Goal: Information Seeking & Learning: Learn about a topic

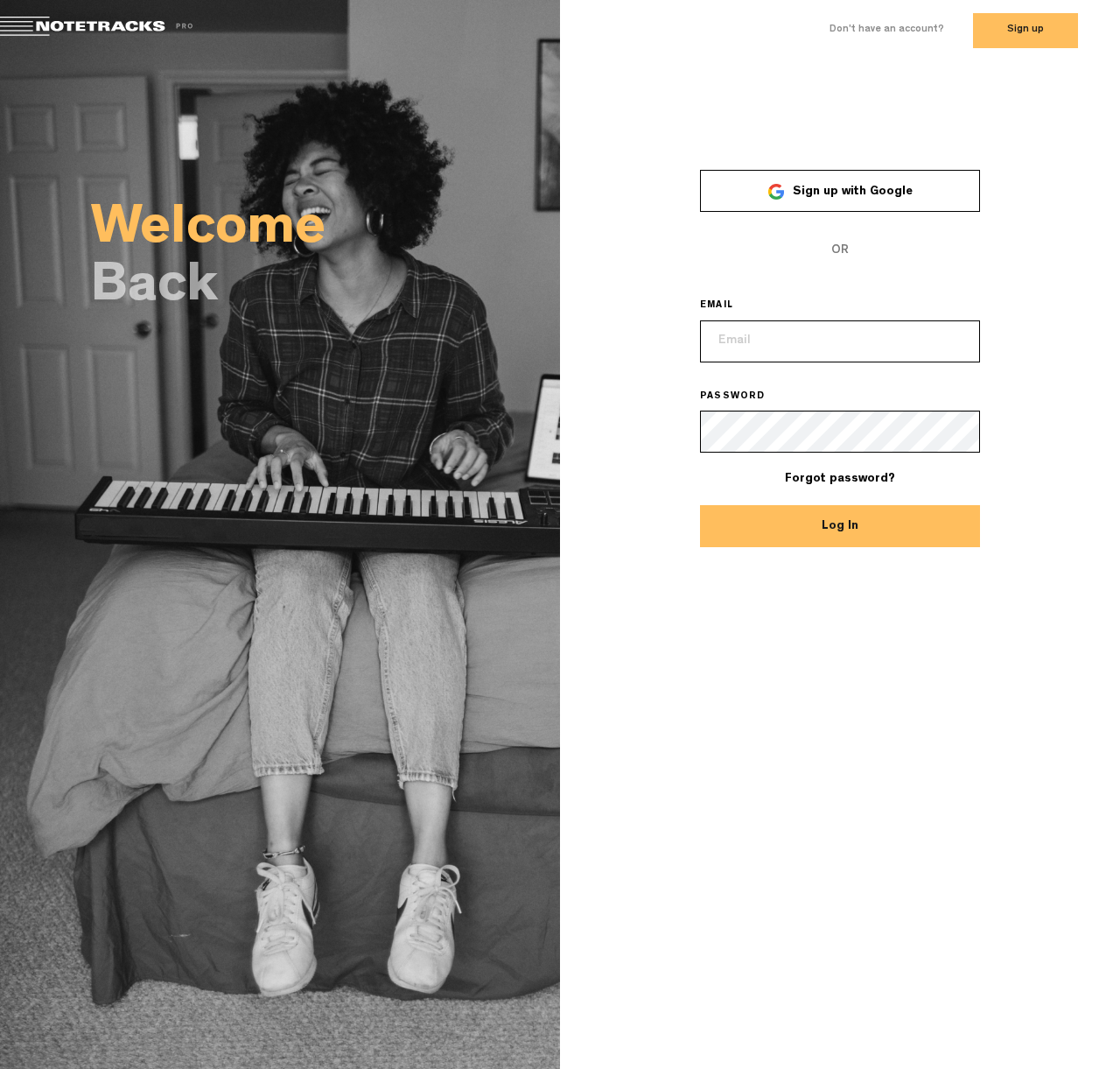
click at [780, 348] on input "email" at bounding box center [840, 341] width 280 height 42
click at [816, 682] on div "Welcome Back × Sign up with Google OR EMAIL PASSWORD Forgot password? Log In" at bounding box center [560, 565] width 1120 height 1008
click at [1023, 26] on button "Sign up" at bounding box center [1025, 31] width 105 height 35
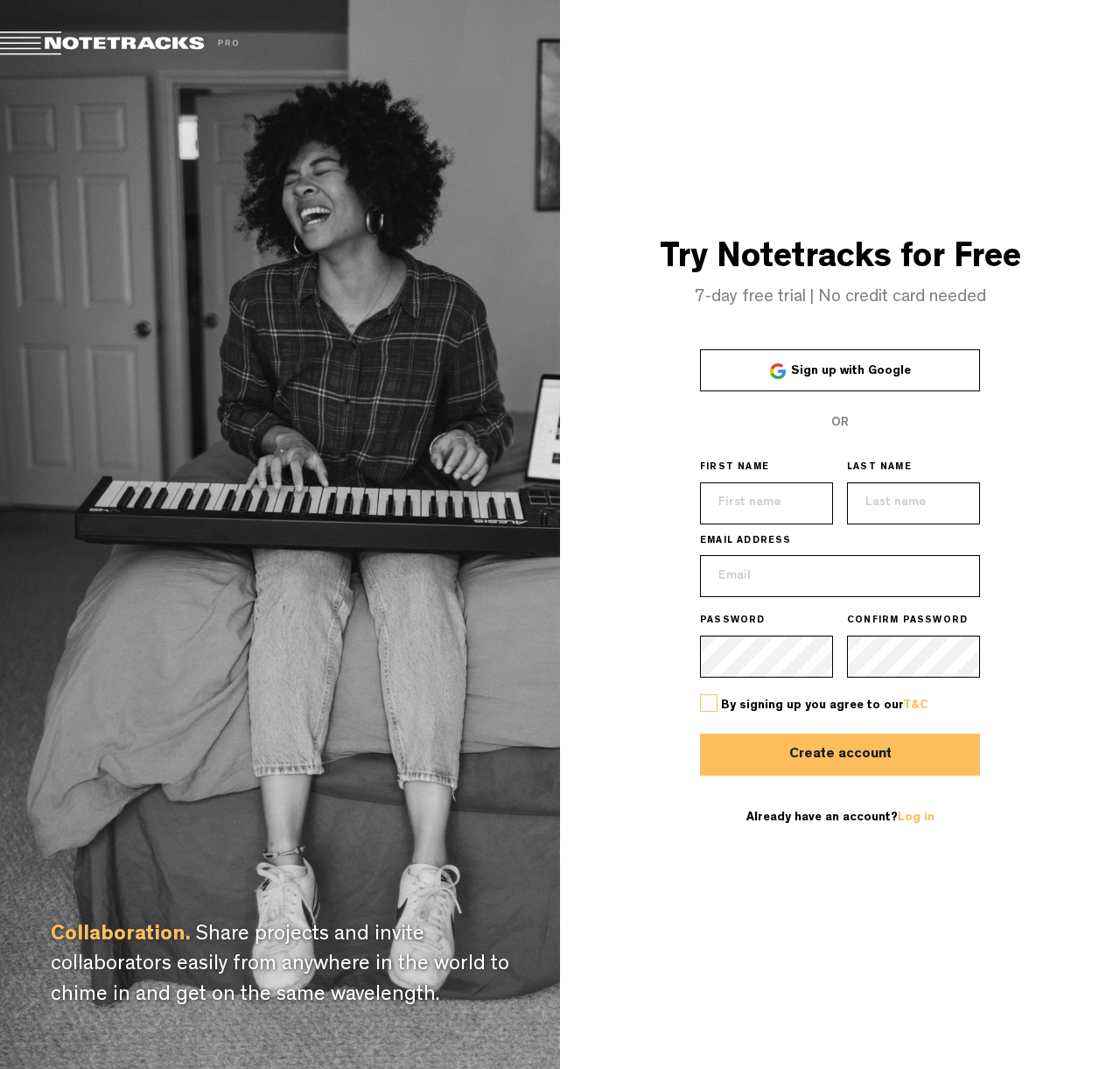
click at [747, 497] on input "text" at bounding box center [766, 504] width 133 height 42
type input "[PERSON_NAME]"
type input "[EMAIL_ADDRESS][PERSON_NAME][DOMAIN_NAME]"
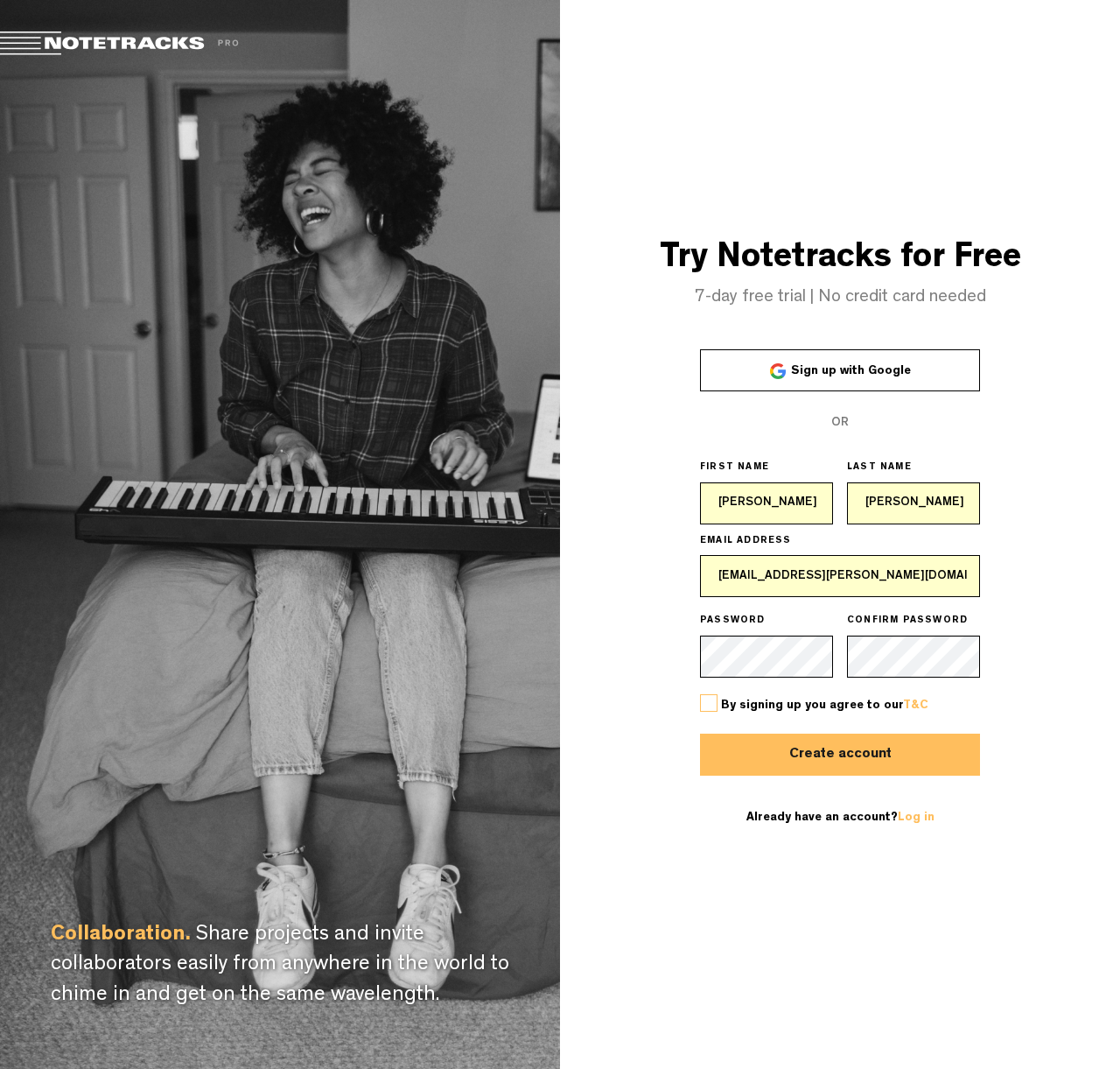
click at [769, 577] on input "[EMAIL_ADDRESS][PERSON_NAME][DOMAIN_NAME]" at bounding box center [840, 576] width 280 height 42
type input "[PERSON_NAME][EMAIL_ADDRESS][DOMAIN_NAME]"
click at [717, 191] on div "Try Notetracks for Free 7-day free trial | No credit card needed Sign up with G…" at bounding box center [841, 534] width 560 height 1069
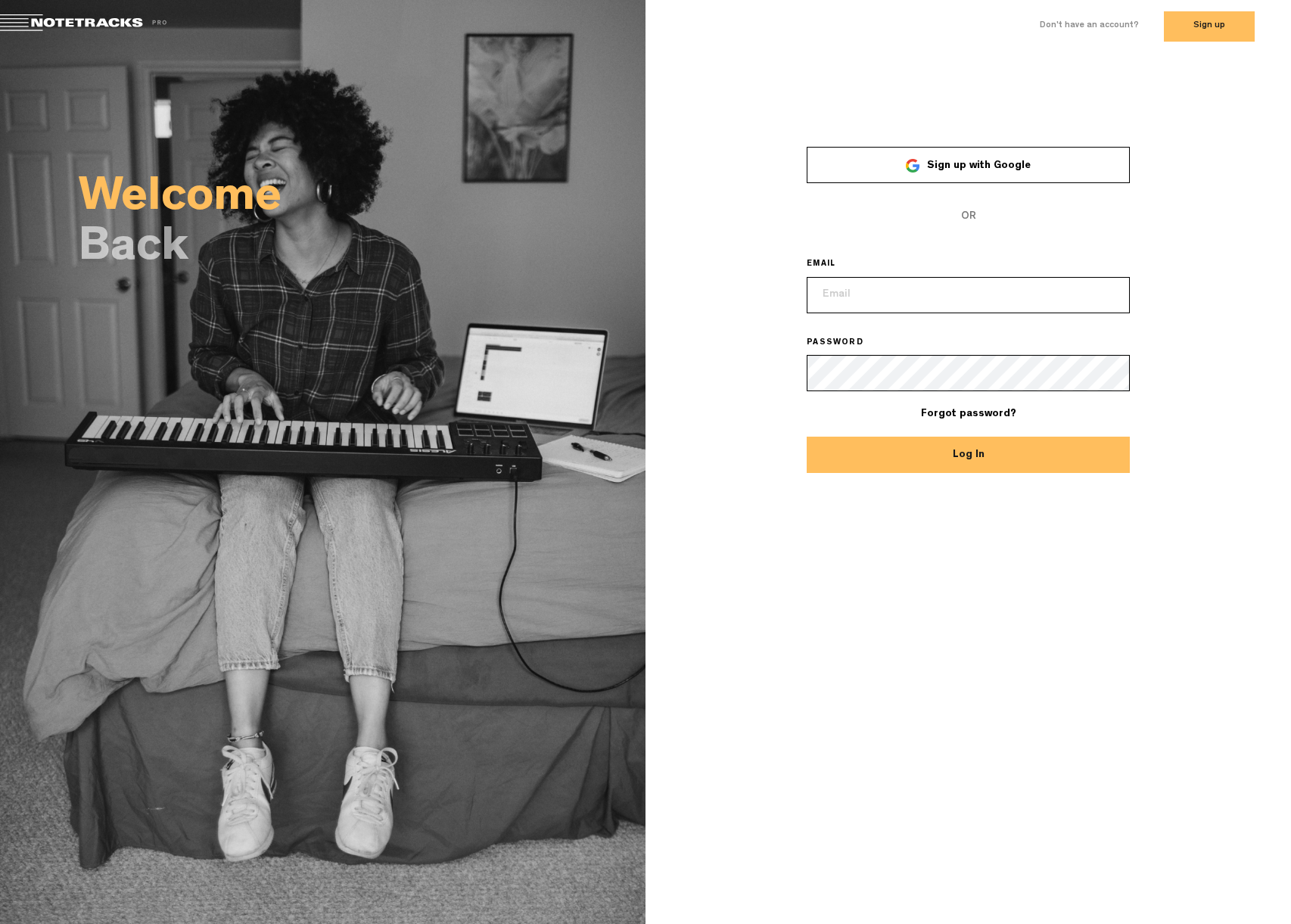
click at [959, 179] on link "Sign up with Google" at bounding box center [968, 165] width 323 height 37
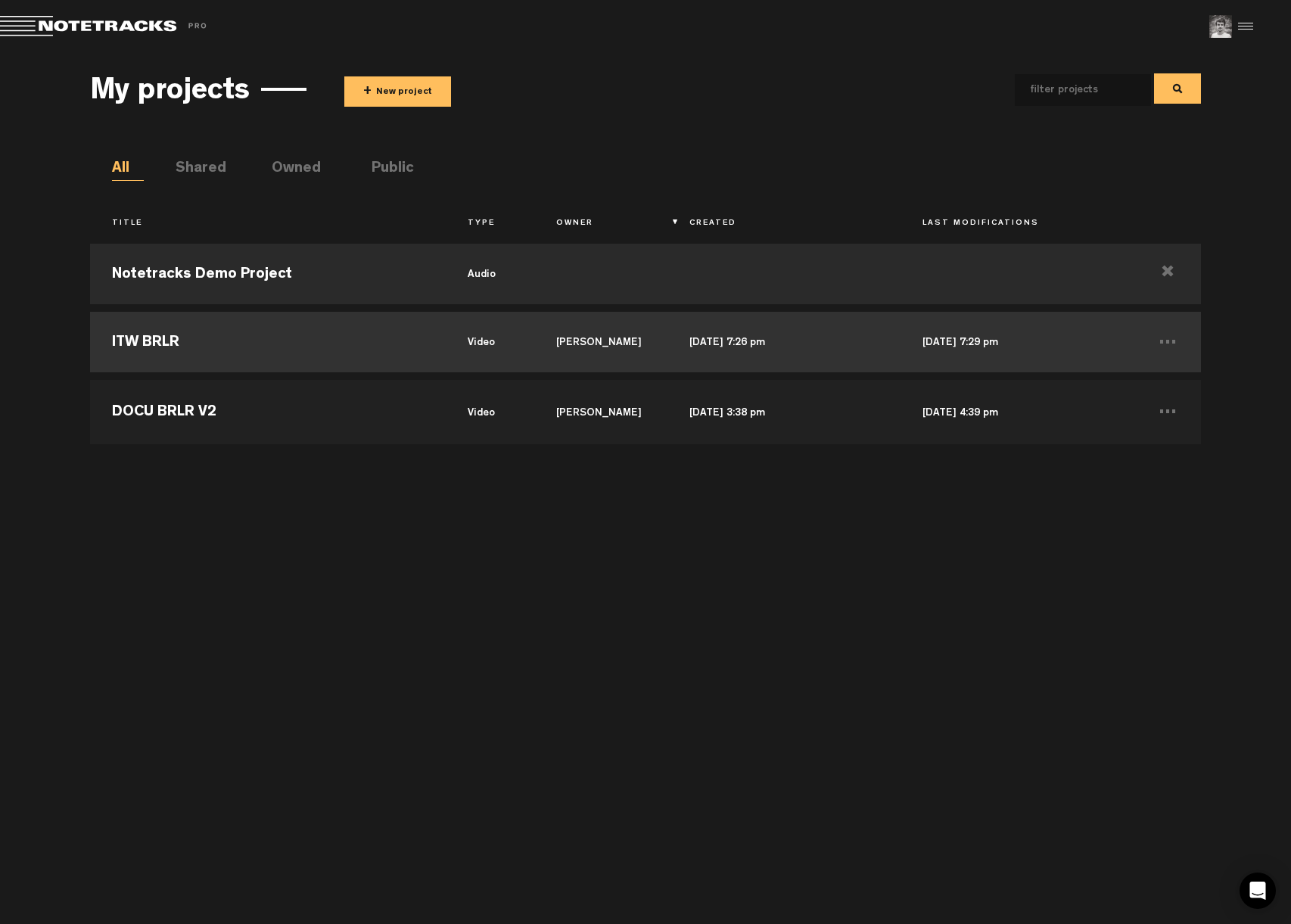
click at [166, 350] on td "ITW BRLR" at bounding box center [268, 342] width 355 height 68
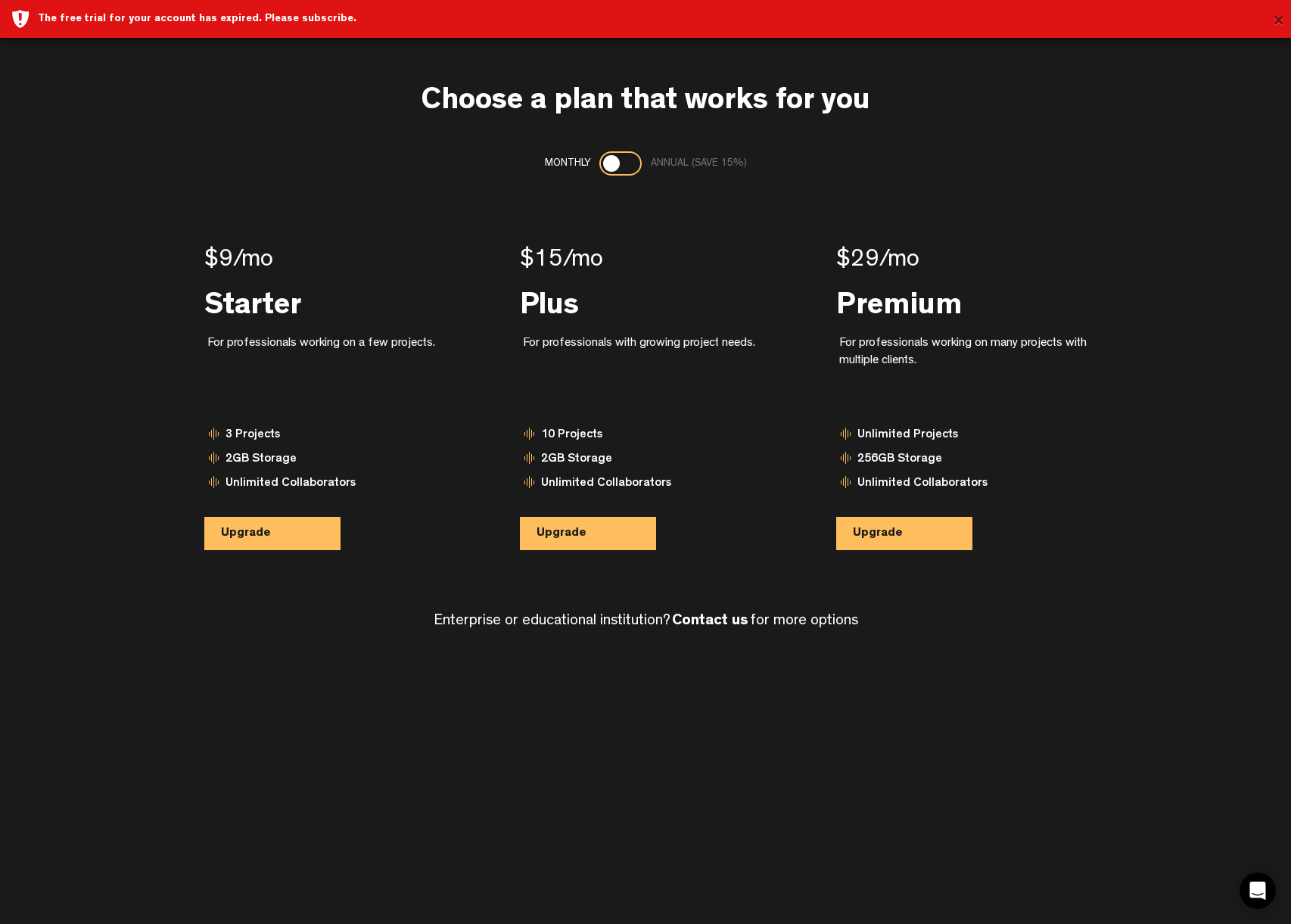
click at [1280, 18] on button "×" at bounding box center [1278, 22] width 11 height 31
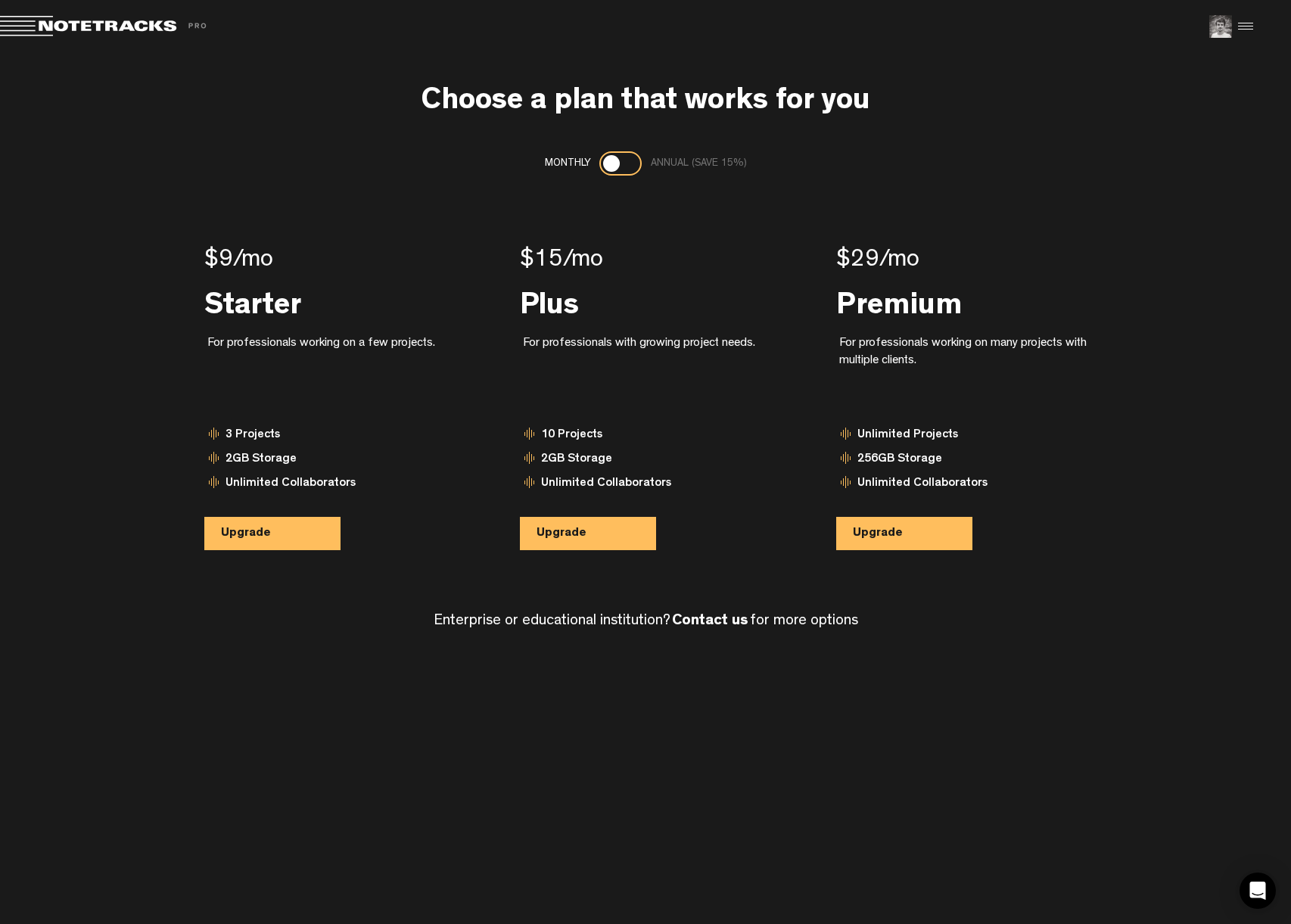
click at [74, 34] on span at bounding box center [105, 27] width 212 height 21
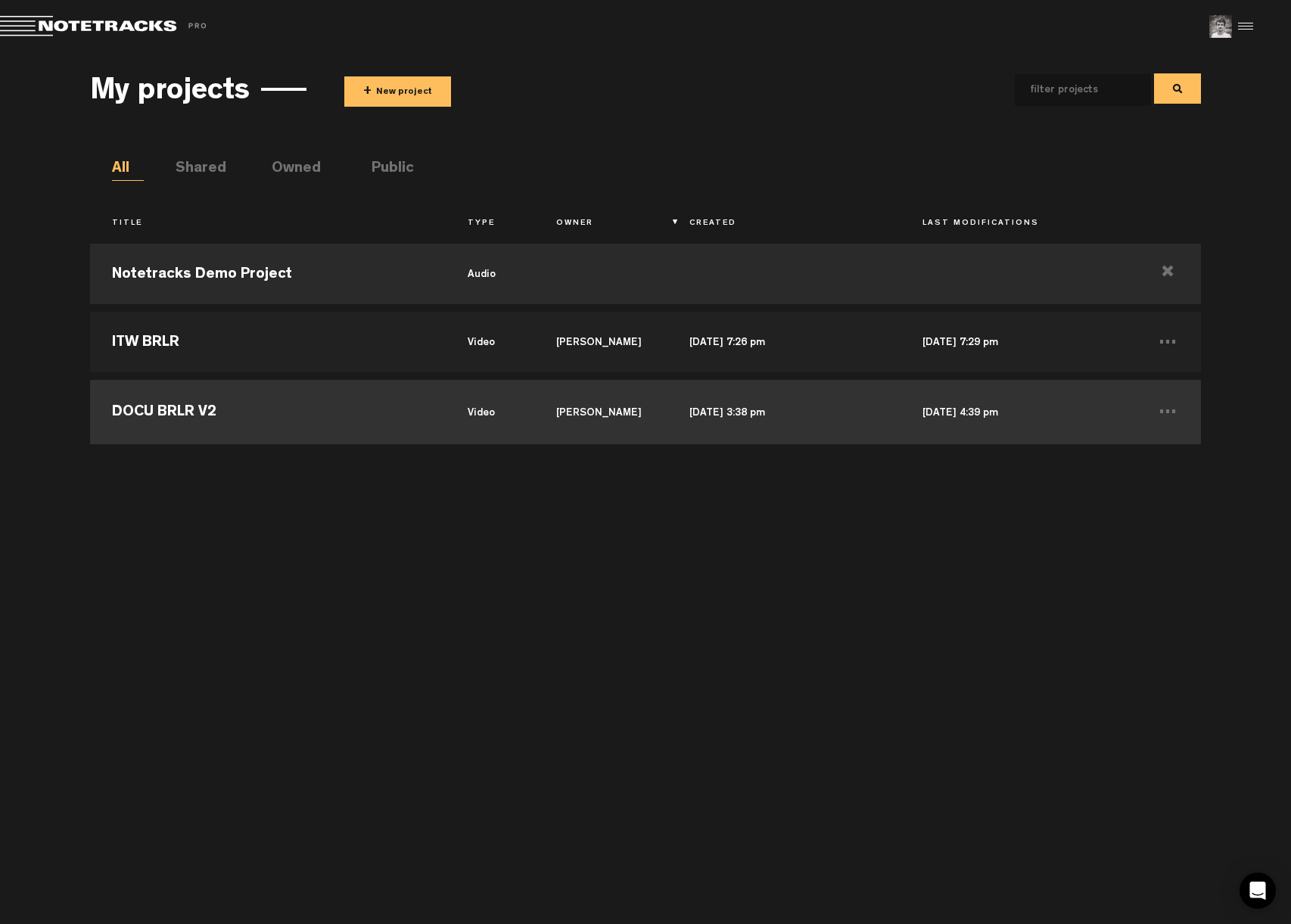
click at [193, 415] on td "DOCU BRLR V2" at bounding box center [268, 410] width 355 height 68
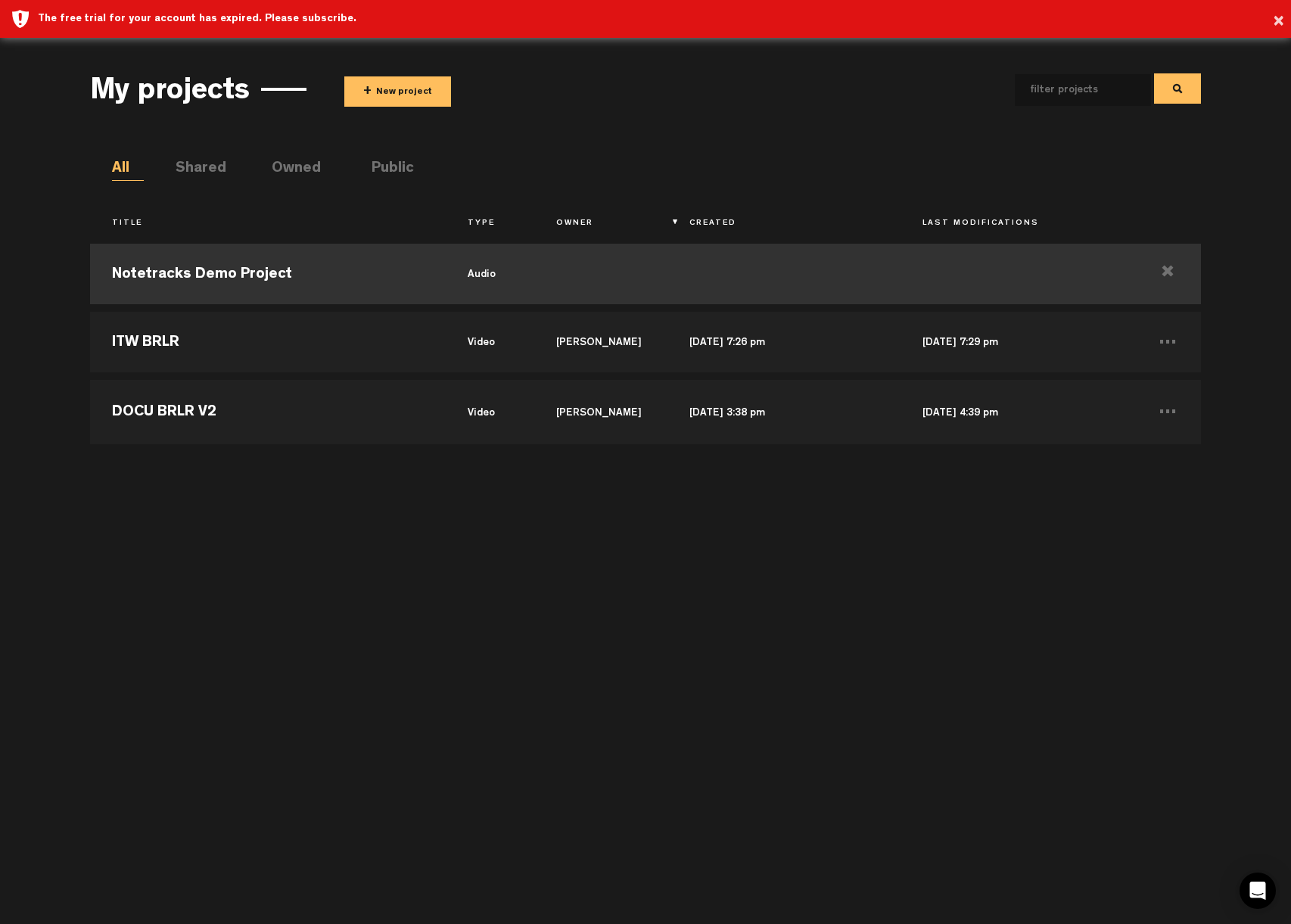
click at [148, 270] on td "Notetracks Demo Project" at bounding box center [268, 274] width 355 height 68
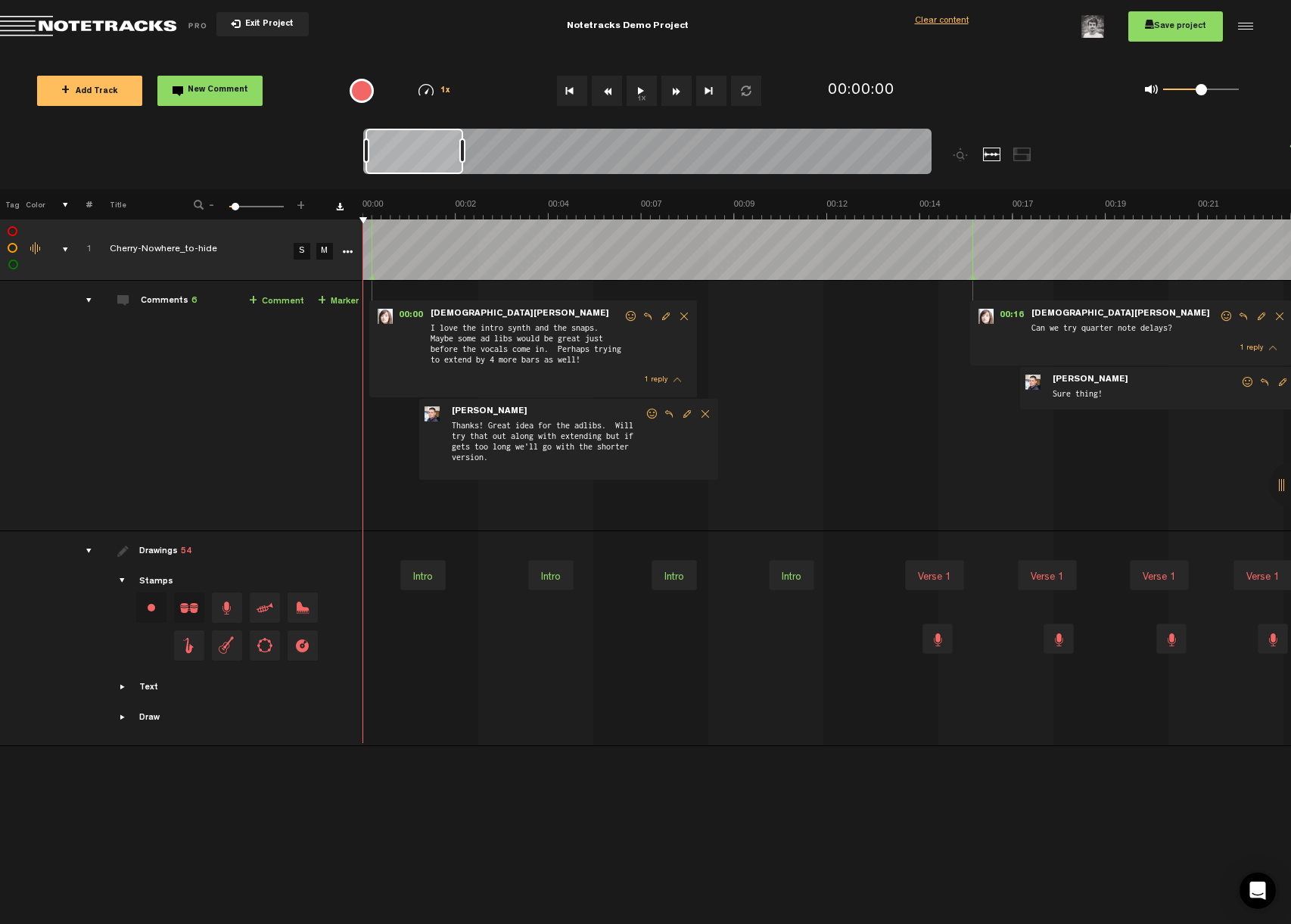
click at [630, 318] on span at bounding box center [631, 316] width 15 height 11
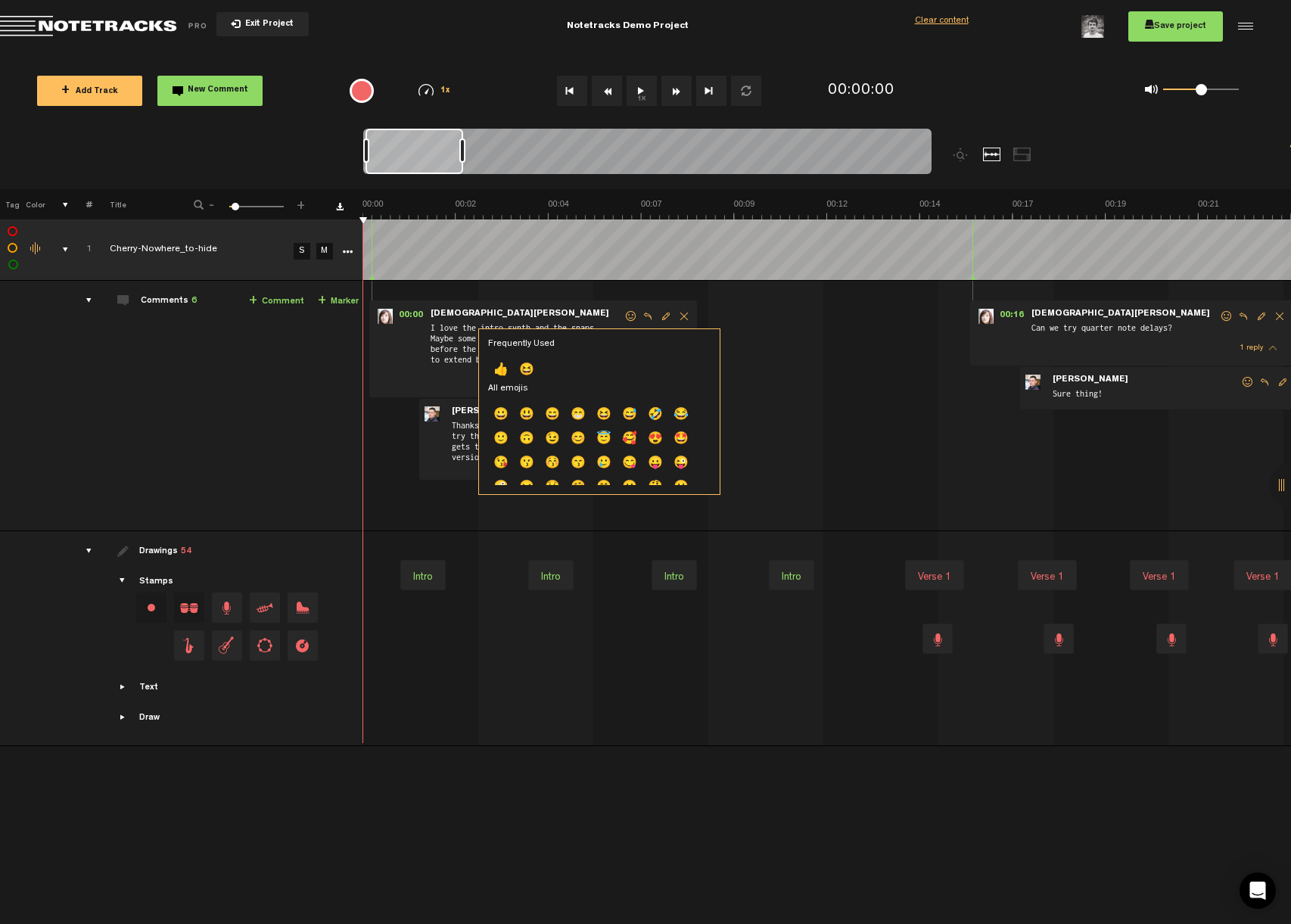
click at [628, 315] on span at bounding box center [631, 316] width 15 height 11
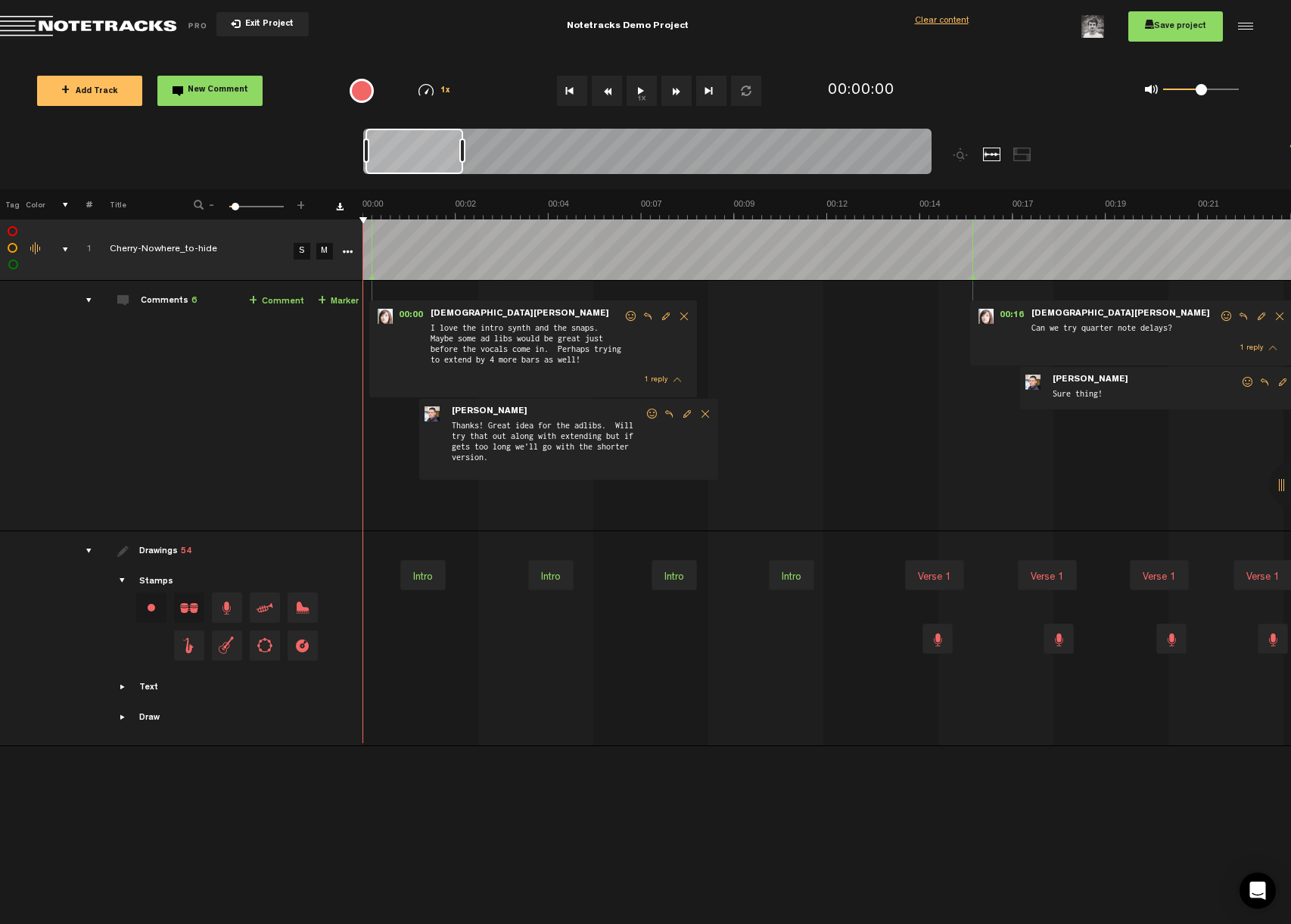
click at [628, 315] on span at bounding box center [631, 316] width 15 height 11
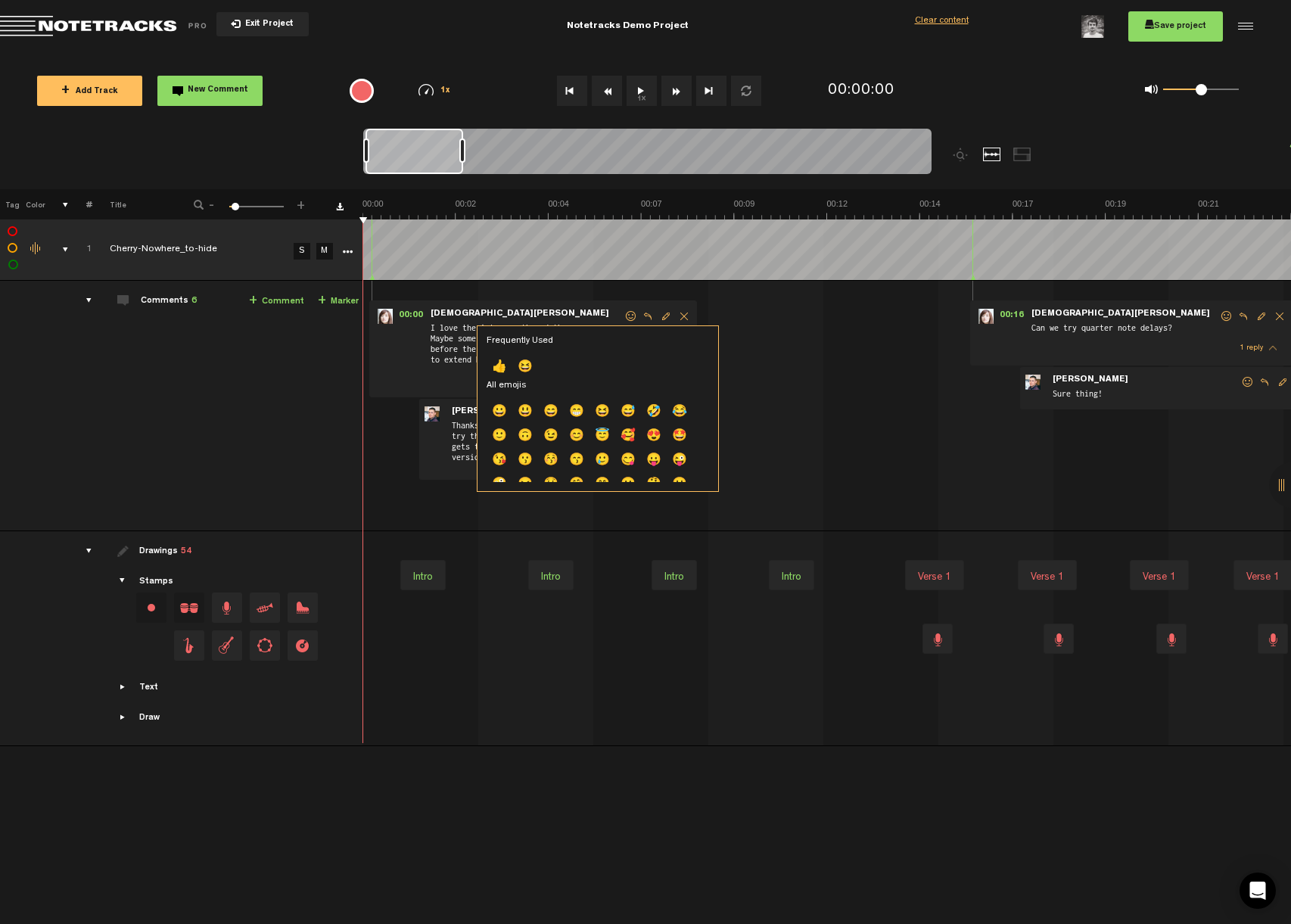
click at [628, 315] on span at bounding box center [631, 316] width 15 height 11
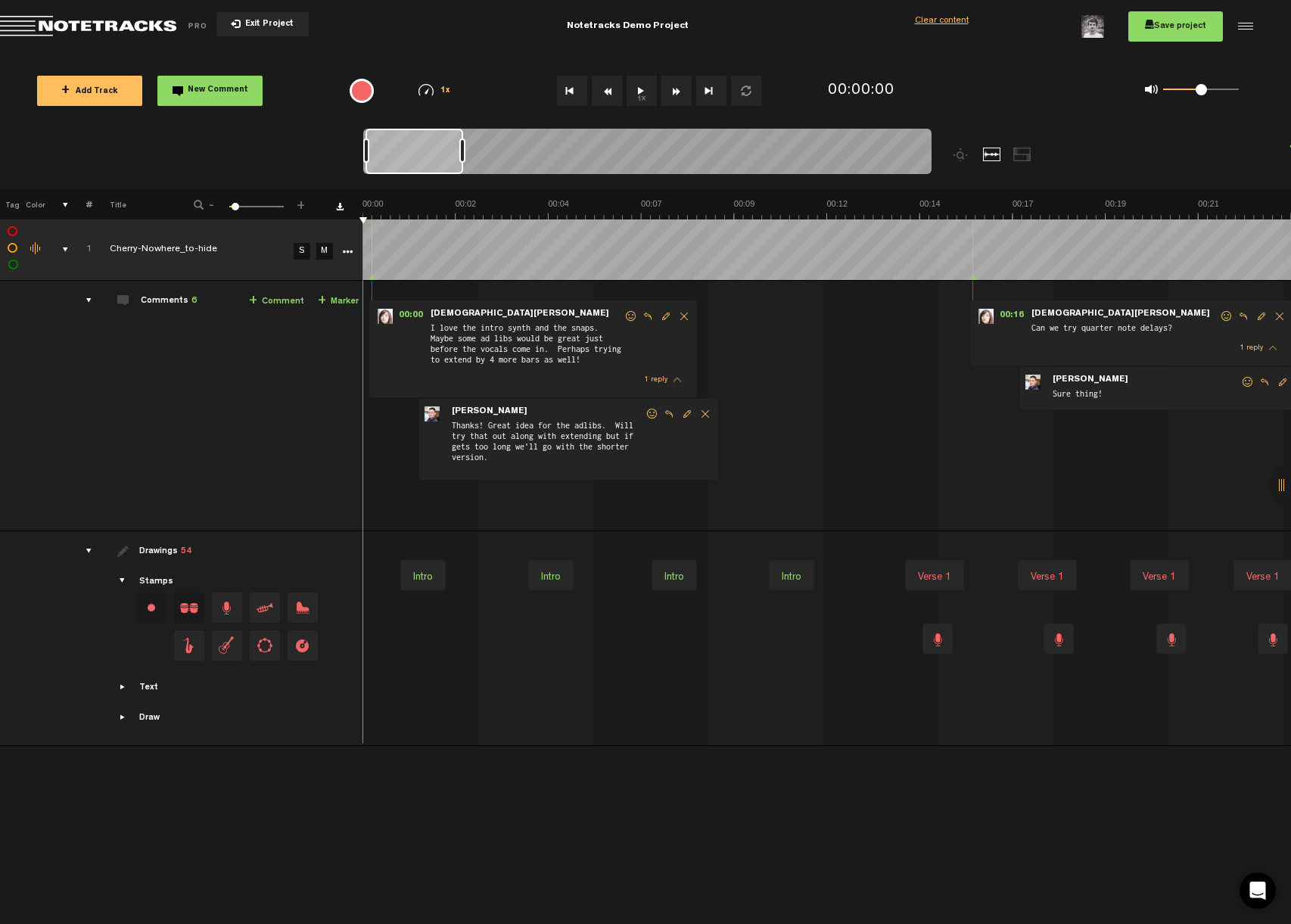
click at [653, 410] on span at bounding box center [653, 414] width 15 height 11
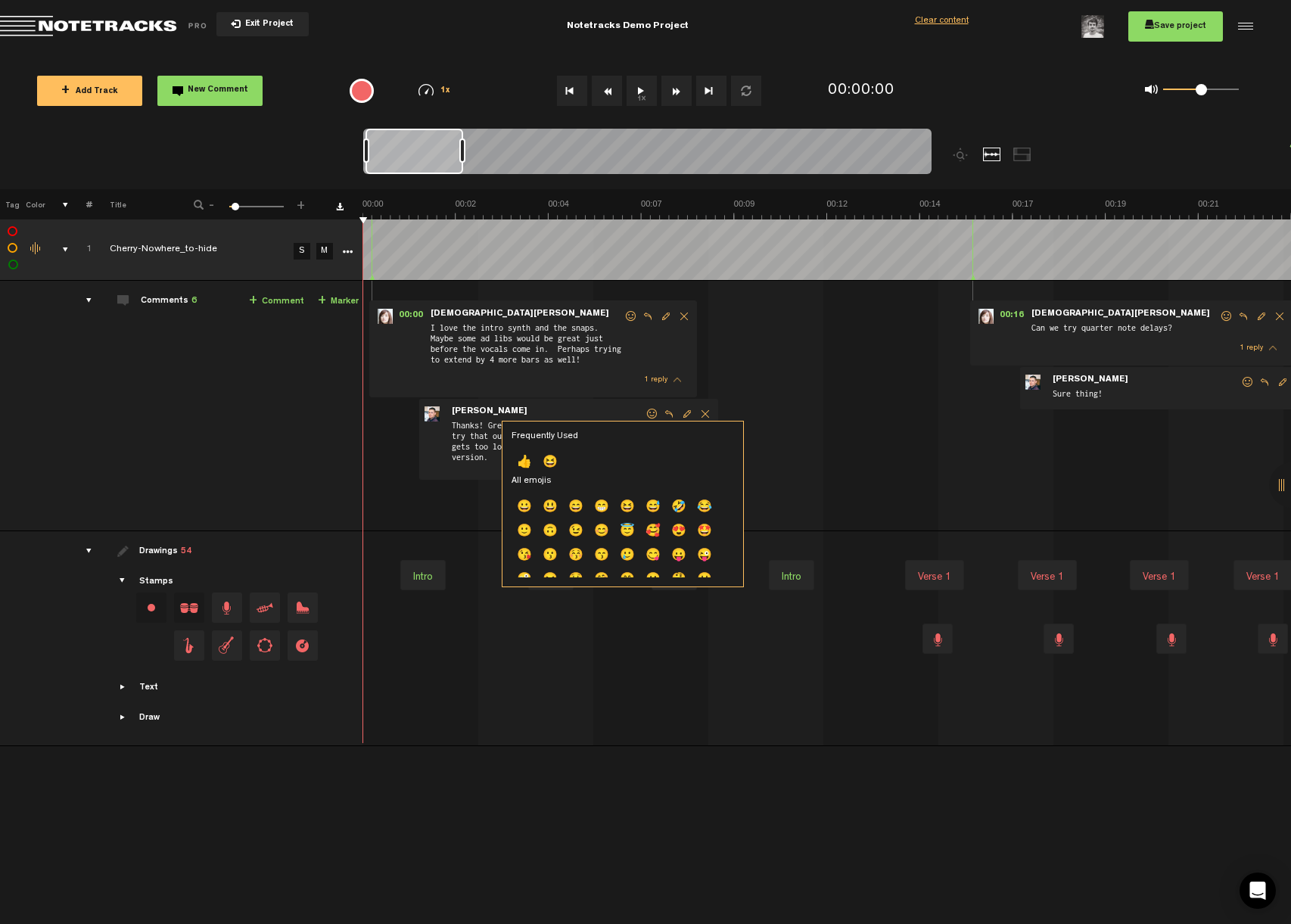
click at [660, 344] on div "00:00 - • Kristen Hall: "I love the intro synth and the snaps. Maybe some ad li…" at bounding box center [533, 349] width 328 height 97
click at [647, 317] on span "Reply to comment" at bounding box center [648, 316] width 18 height 11
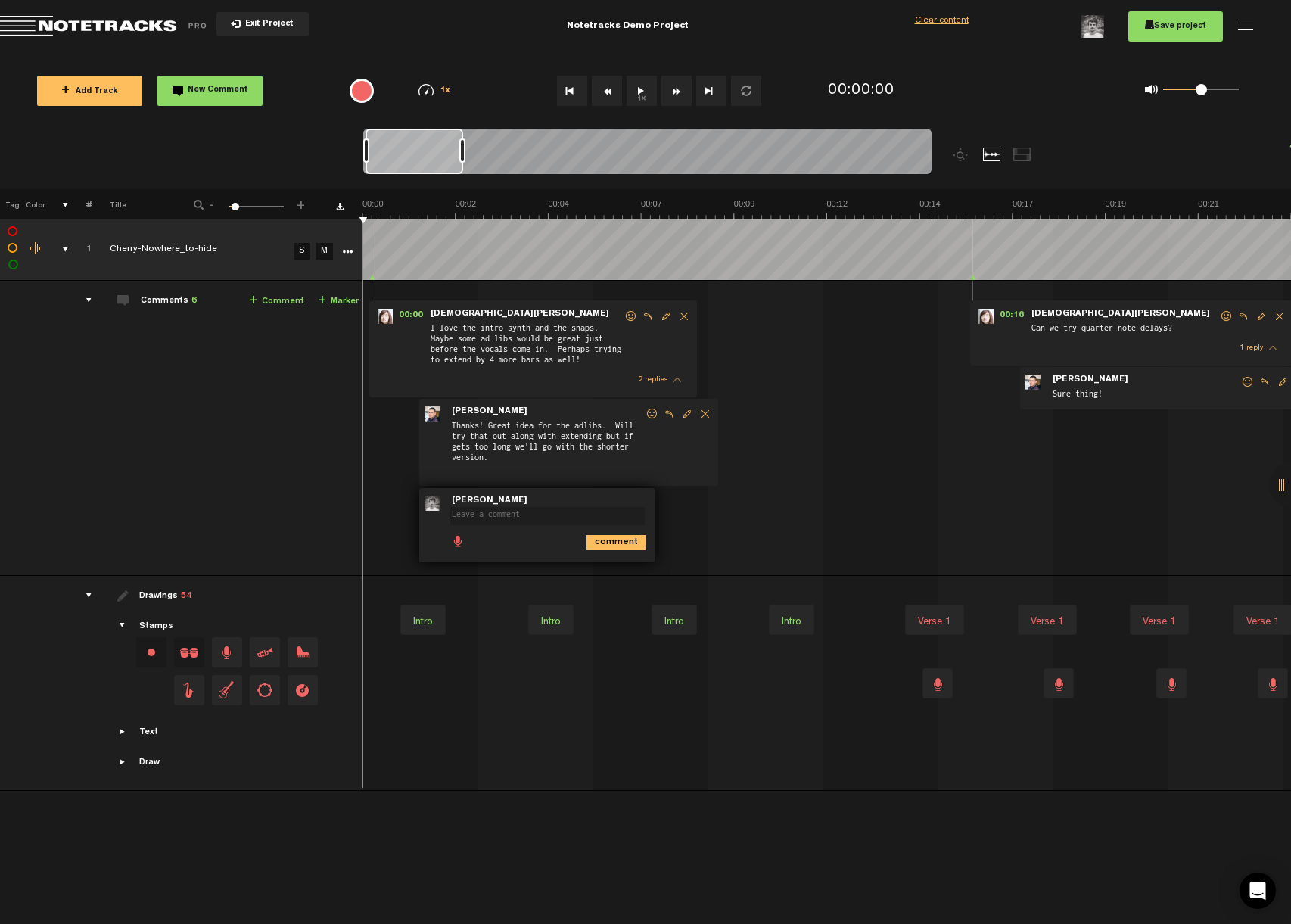
click at [801, 400] on div "00:00 - • Kristen Hall: "I love the intro synth and the snaps. Maybe some ad li…" at bounding box center [829, 433] width 926 height 282
click at [505, 342] on span "I love the intro synth and the snaps. Maybe some ad libs would be great just be…" at bounding box center [526, 345] width 194 height 48
click at [784, 361] on div "00:00 - • Kristen Hall: "I love the intro synth and the snaps. Maybe some ad li…" at bounding box center [829, 433] width 926 height 282
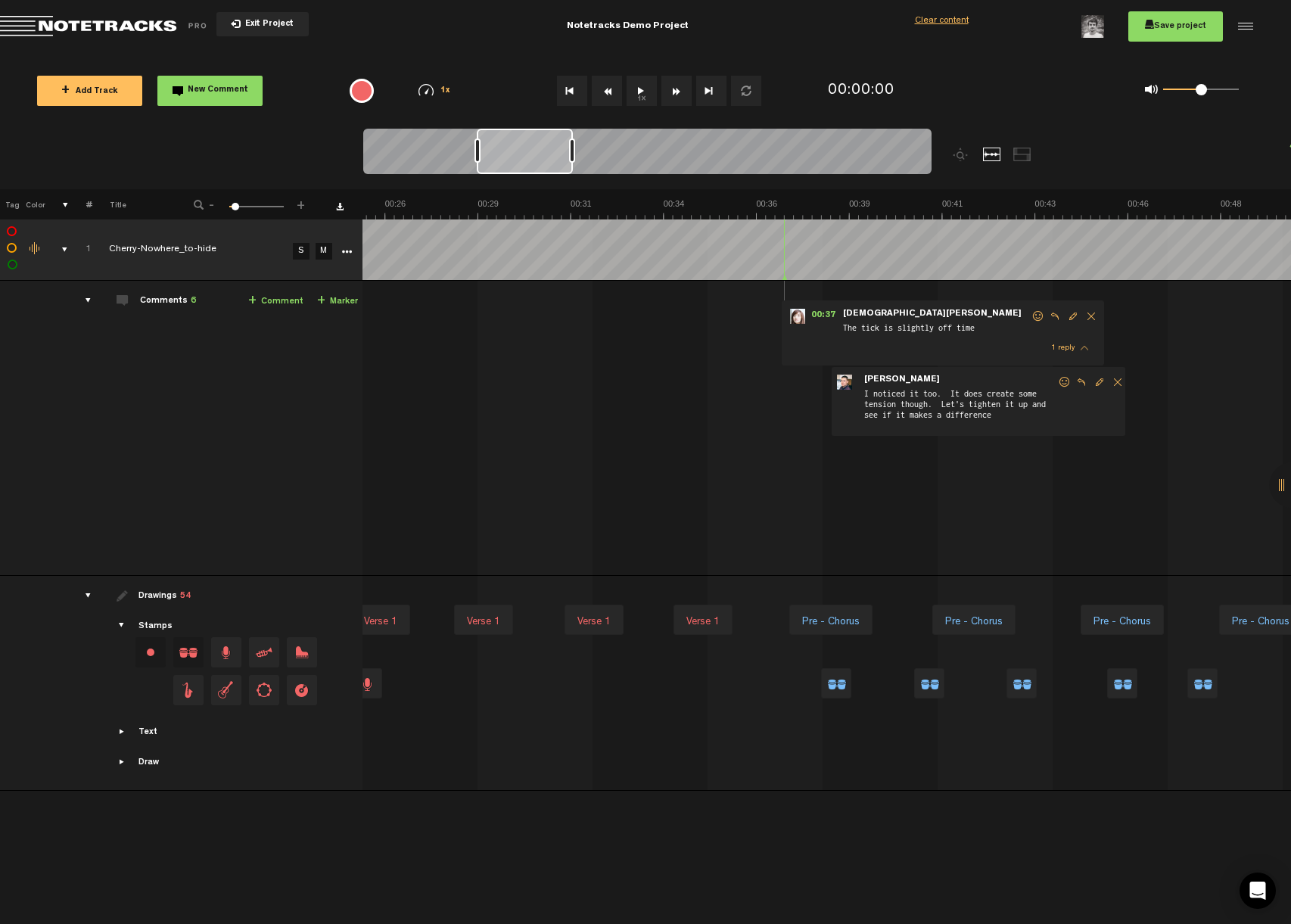
scroll to position [0, 1181]
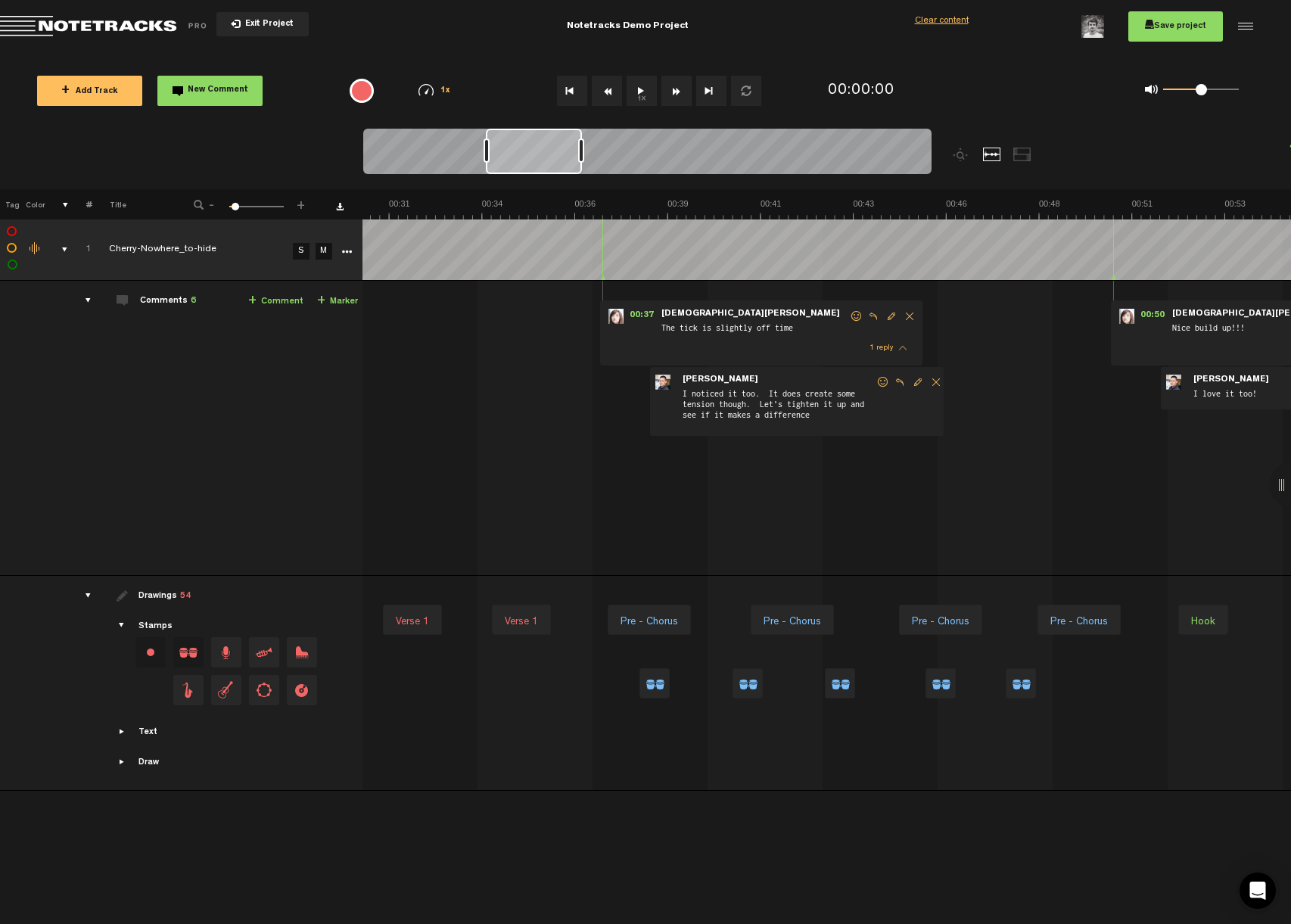
click at [871, 316] on span "Reply to comment" at bounding box center [874, 316] width 18 height 11
click at [887, 317] on span "Edit comment" at bounding box center [891, 316] width 18 height 11
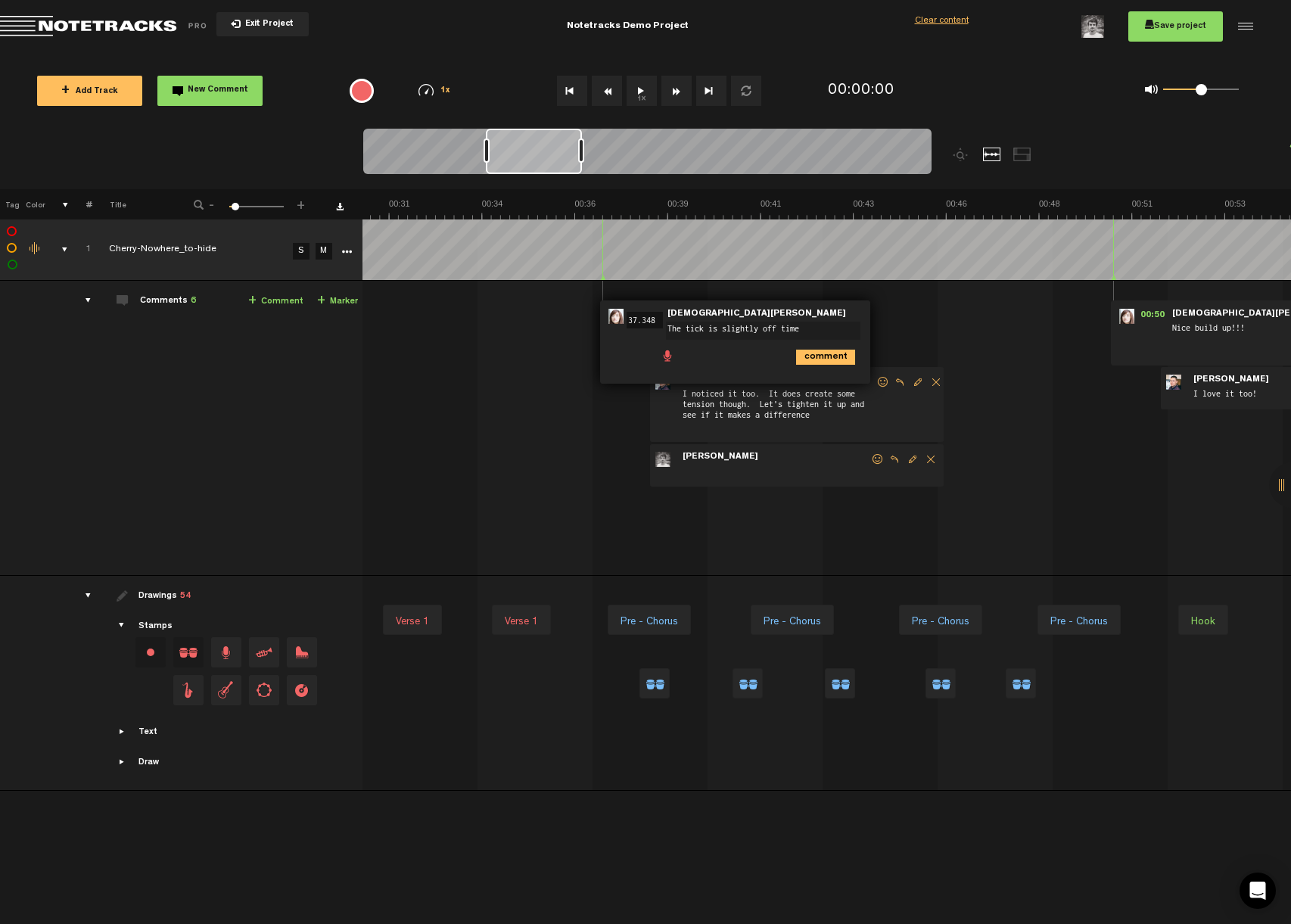
click at [890, 321] on td "1 Cherry-Nowhere_to-hide S M Cherry-Nowhere_to-hide by Mike Hamilton 3 collabor…" at bounding box center [826, 428] width 929 height 295
click at [909, 319] on span "Delete comment" at bounding box center [910, 316] width 18 height 11
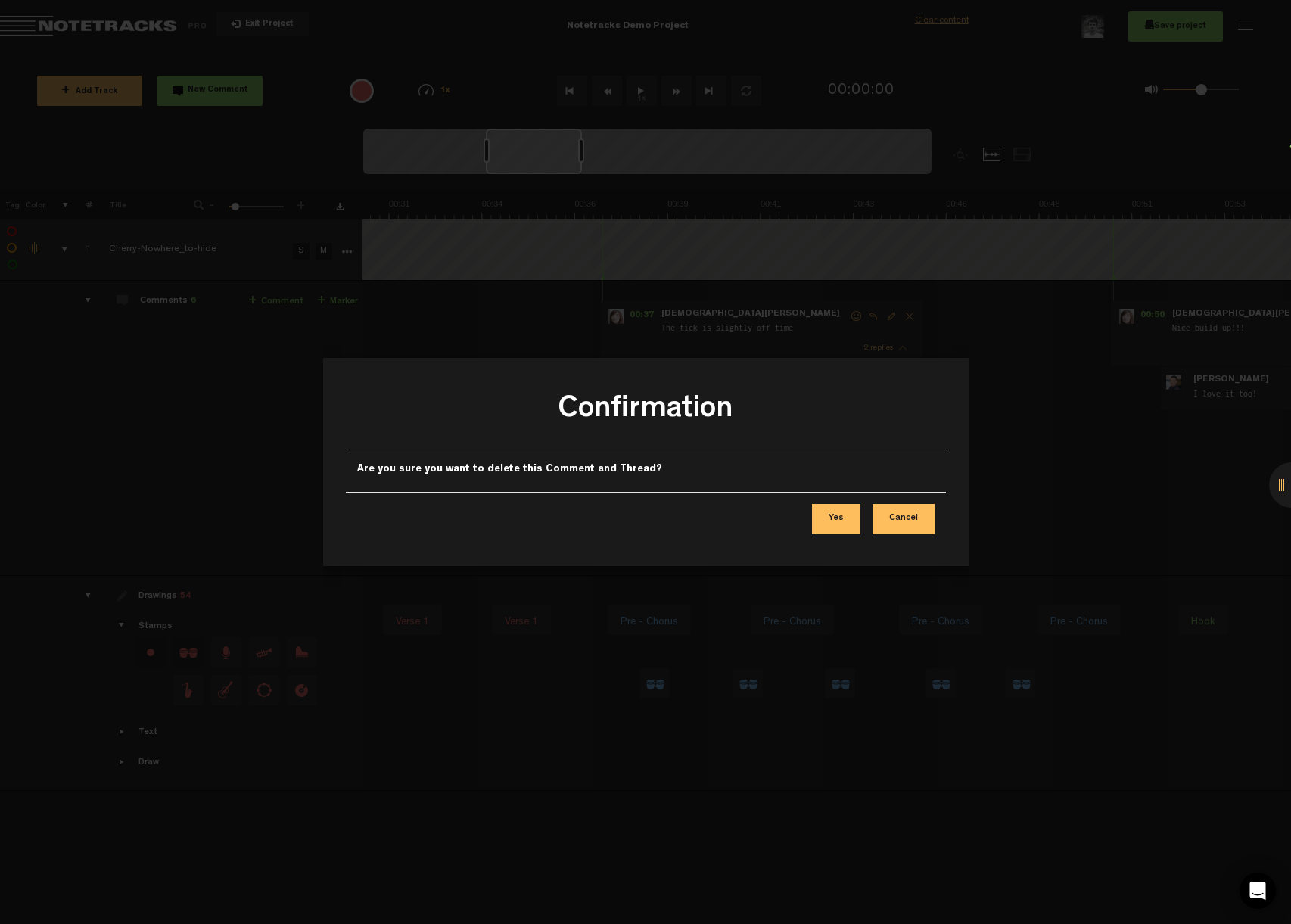
click at [900, 516] on button "Cancel" at bounding box center [903, 519] width 62 height 31
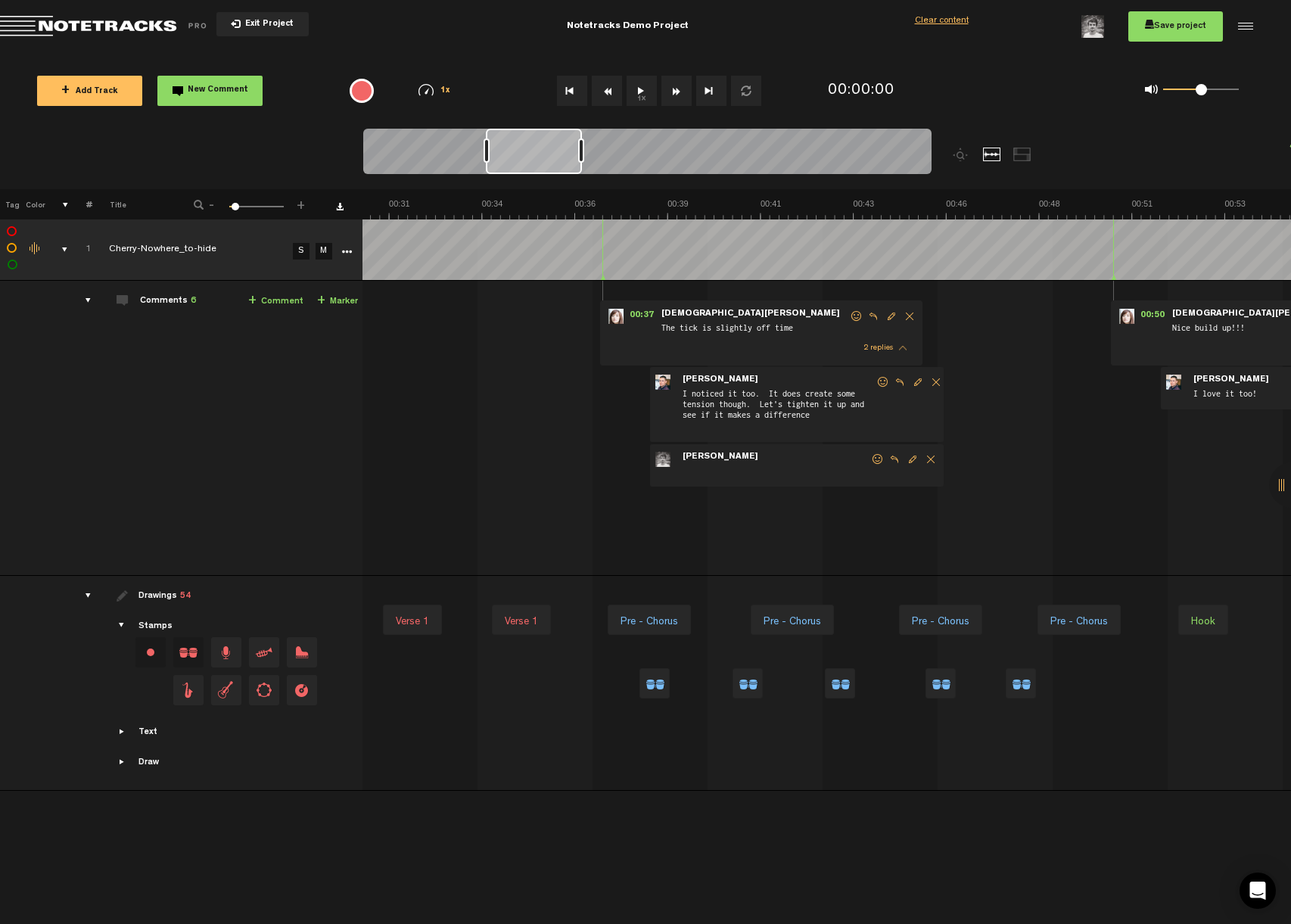
click at [967, 429] on td "1 Cherry-Nowhere_to-hide S M Cherry-Nowhere_to-hide by Mike Hamilton 3 collabor…" at bounding box center [826, 428] width 929 height 295
click at [874, 459] on span at bounding box center [878, 459] width 15 height 11
click at [888, 382] on span at bounding box center [884, 382] width 15 height 11
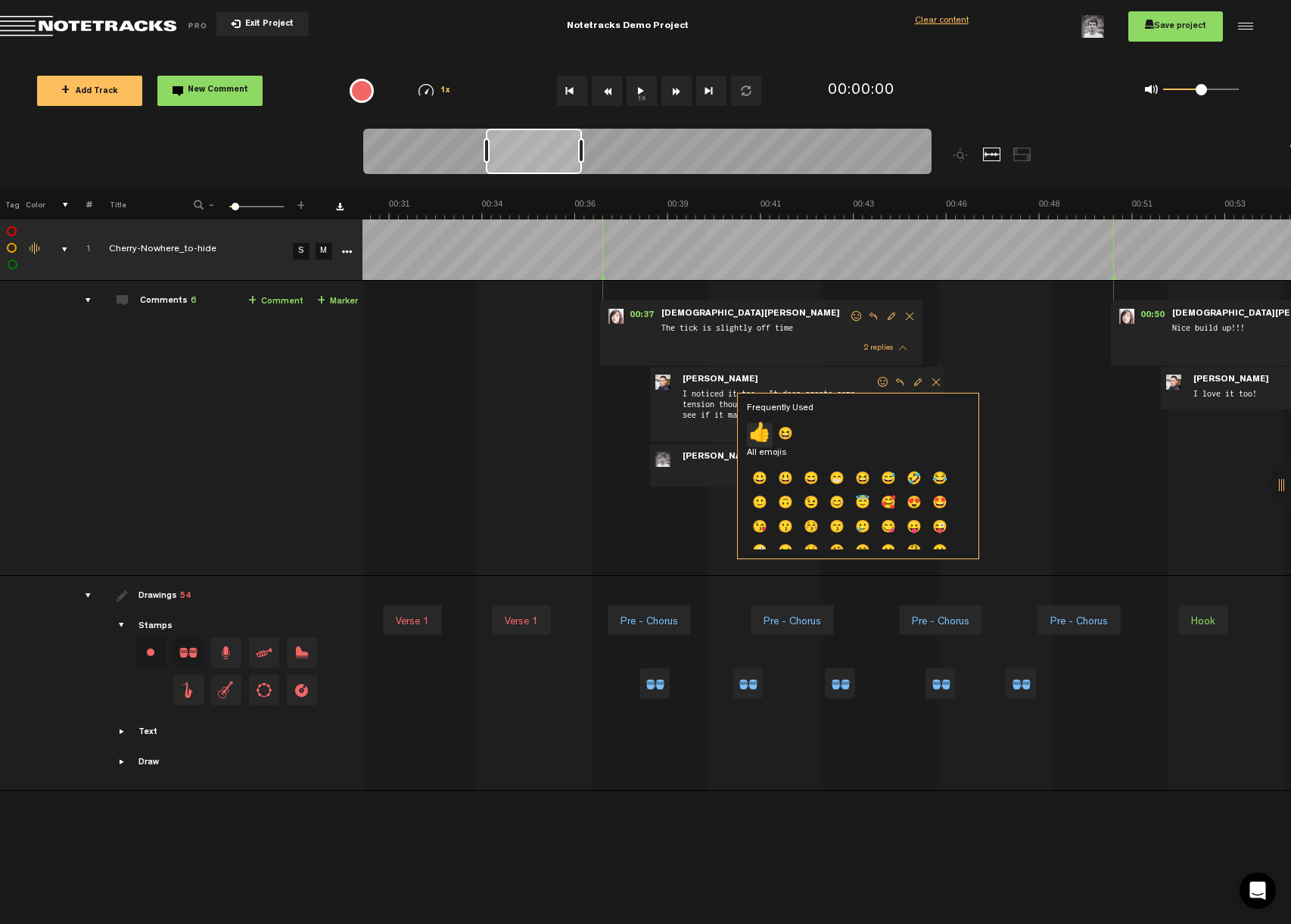
click at [764, 436] on p "👍" at bounding box center [760, 435] width 26 height 24
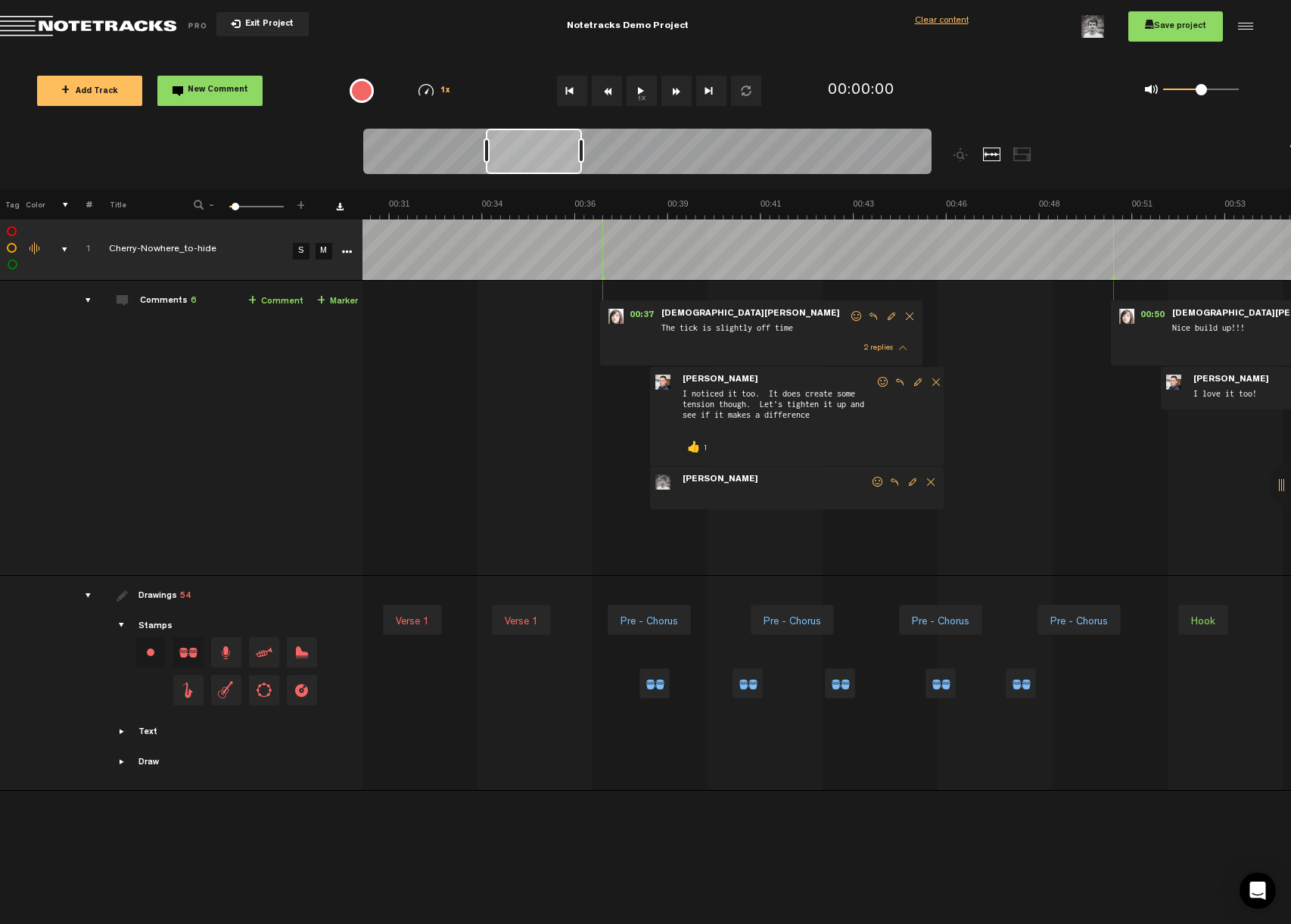
click at [451, 493] on td "1 Cherry-Nowhere_to-hide S M Cherry-Nowhere_to-hide by Mike Hamilton 3 collabor…" at bounding box center [826, 428] width 929 height 295
